Goal: Task Accomplishment & Management: Complete application form

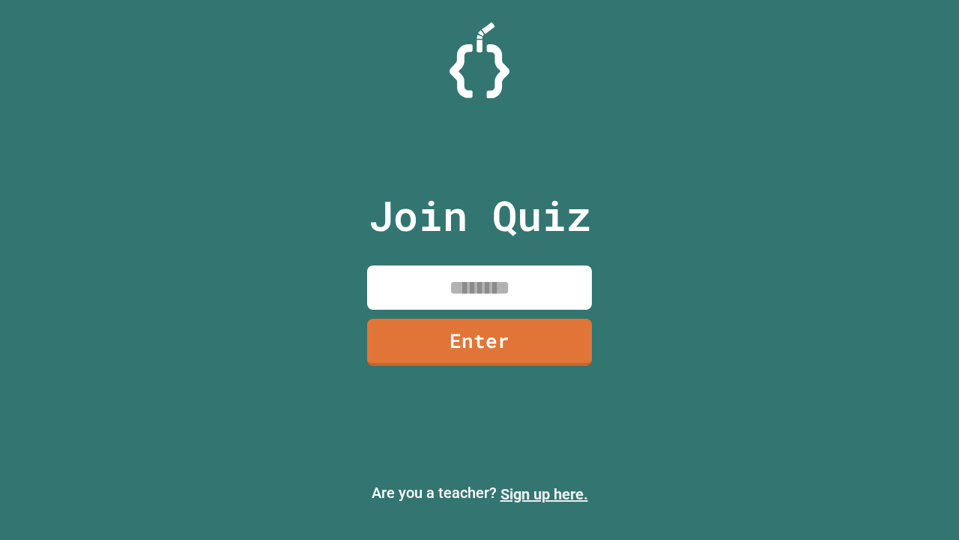
click at [544, 494] on link "Sign up here." at bounding box center [545, 494] width 88 height 18
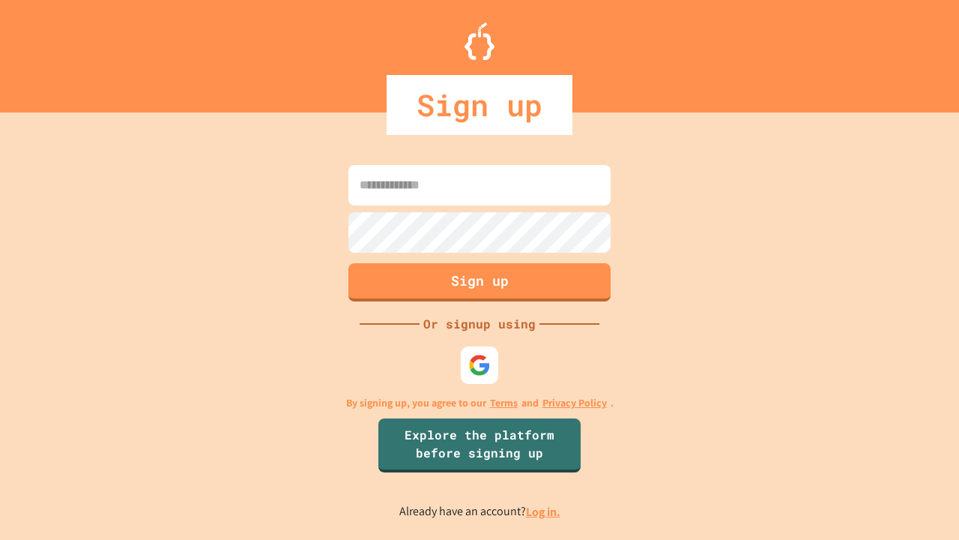
click at [544, 511] on link "Log in." at bounding box center [543, 512] width 34 height 16
